Goal: Navigation & Orientation: Find specific page/section

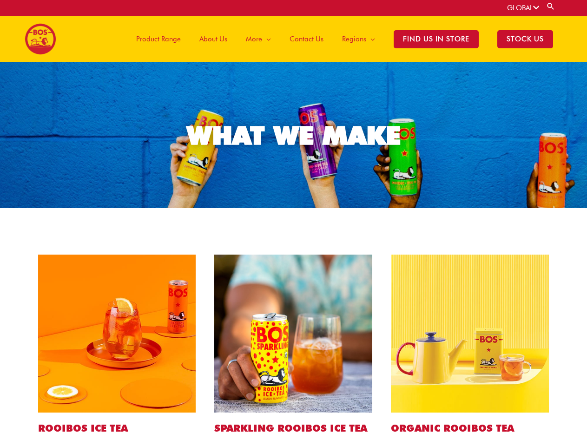
click at [522, 8] on link "GLOBAL" at bounding box center [523, 8] width 32 height 8
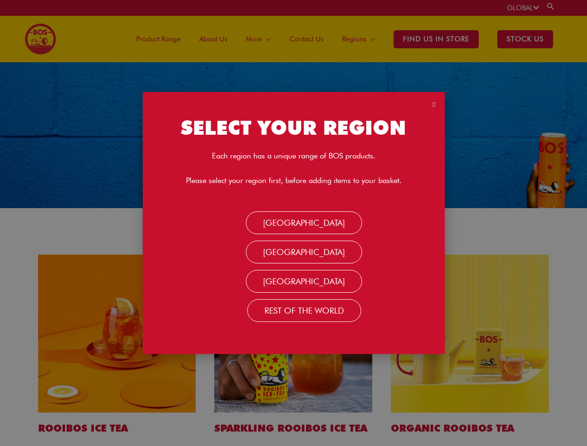
click at [551, 6] on link "Search" at bounding box center [550, 6] width 9 height 9
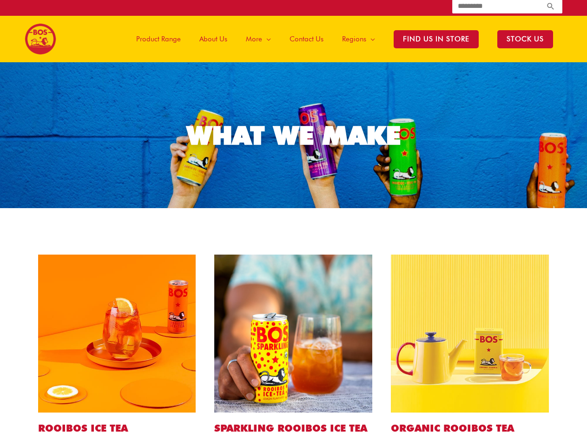
click at [261, 39] on span "More" at bounding box center [254, 39] width 16 height 28
